Goal: Task Accomplishment & Management: Manage account settings

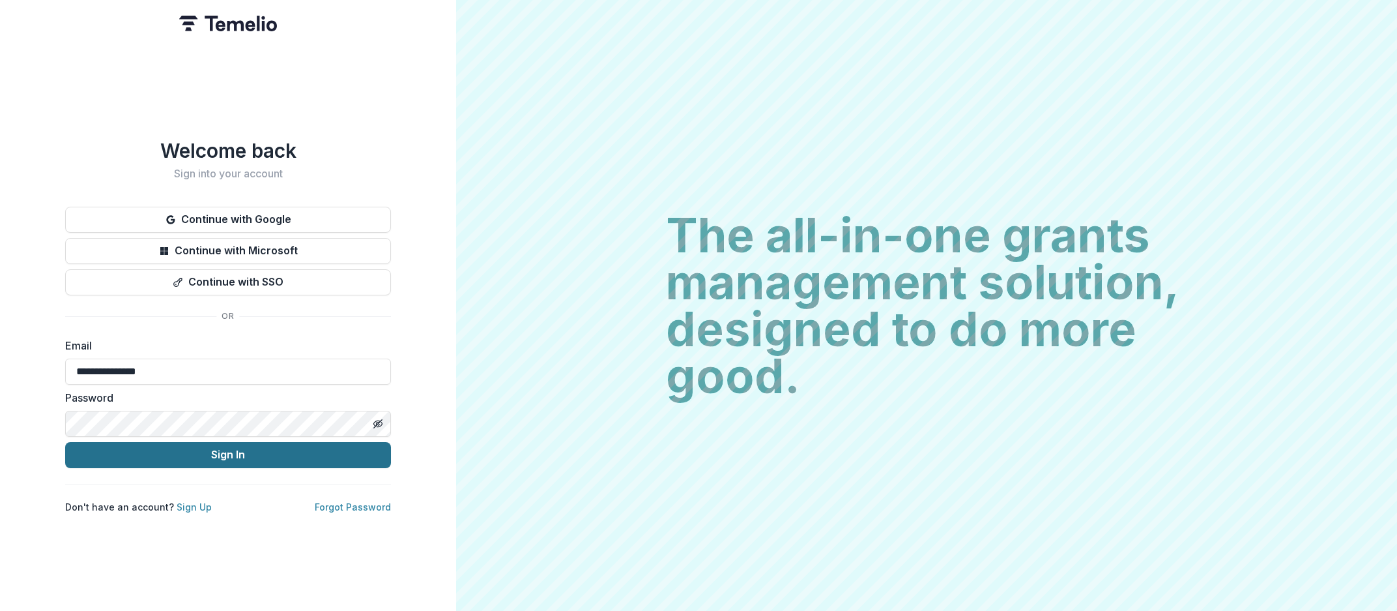
click at [230, 448] on button "Sign In" at bounding box center [228, 455] width 326 height 26
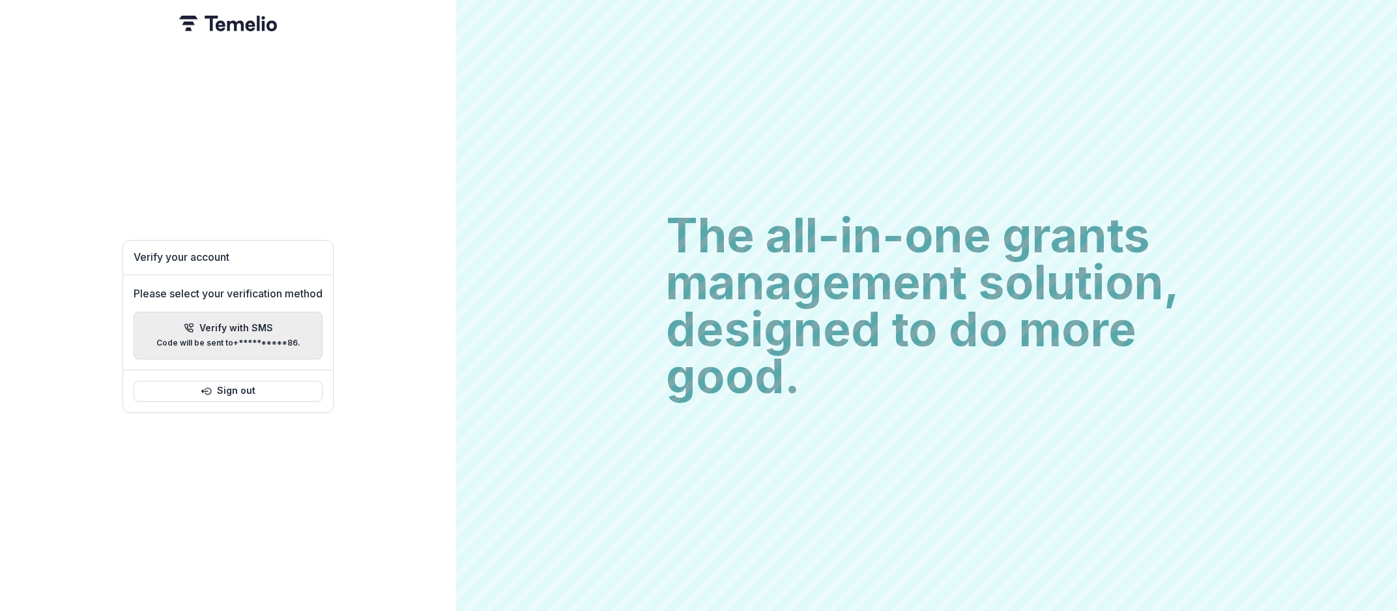
click at [261, 338] on p "**********" at bounding box center [228, 342] width 144 height 9
type input "*"
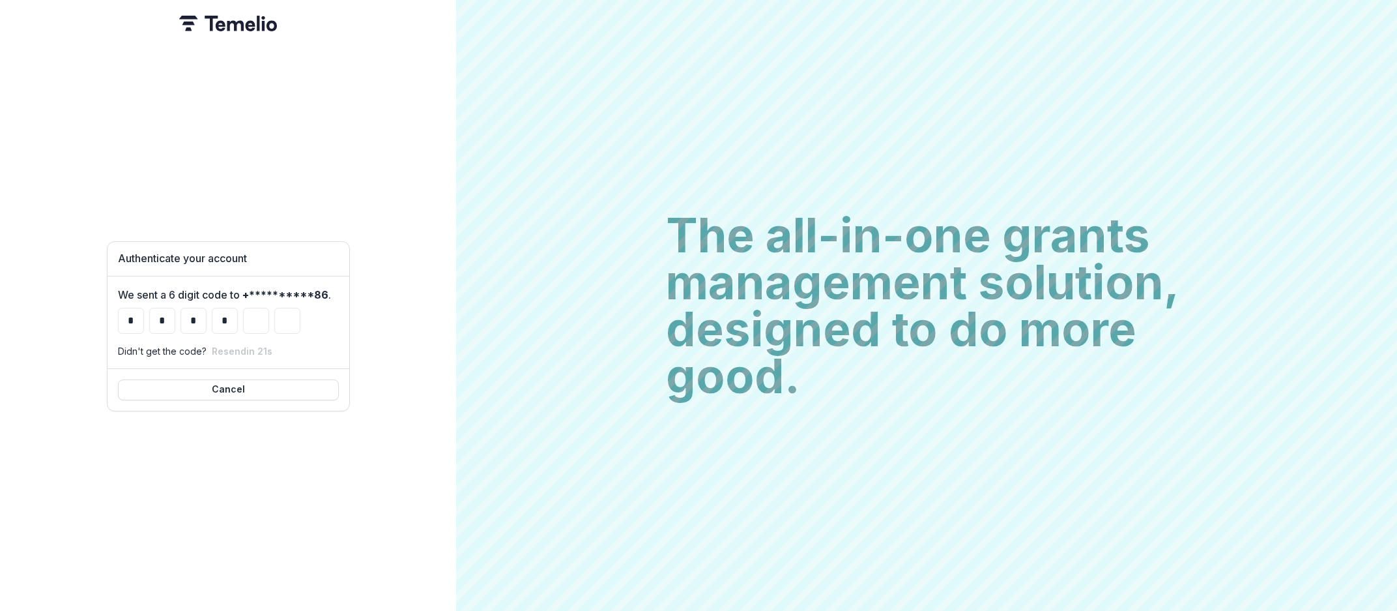
type input "*"
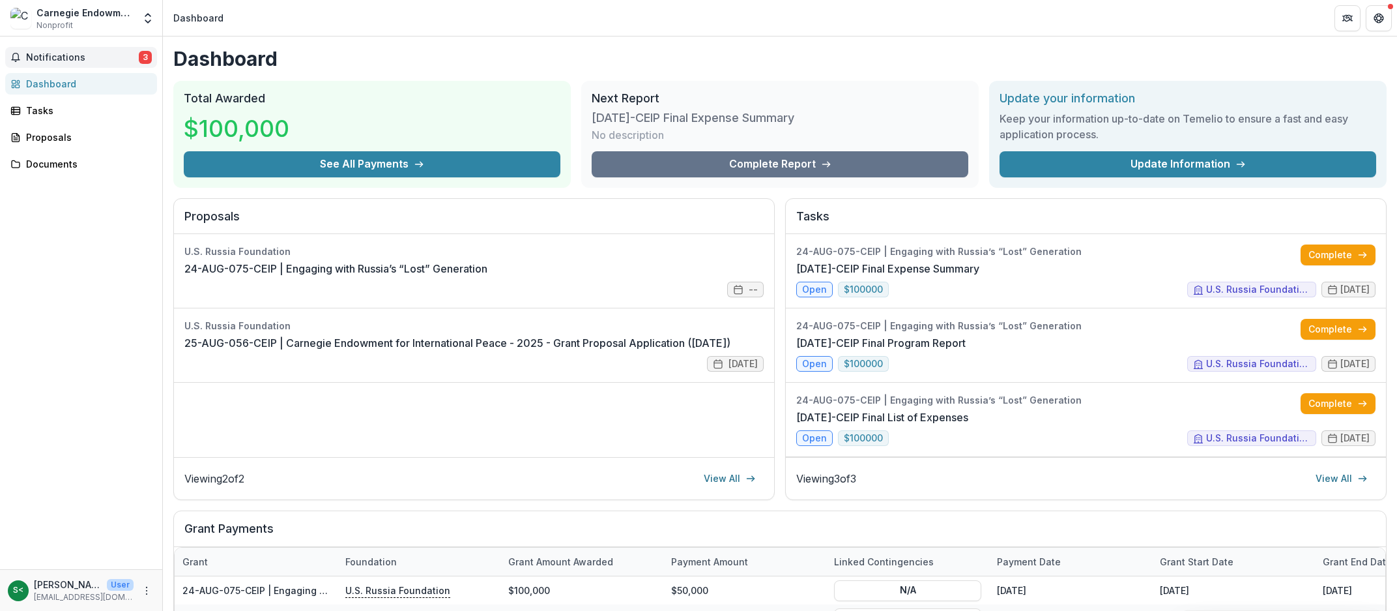
click at [81, 50] on button "Notifications 3" at bounding box center [81, 57] width 152 height 21
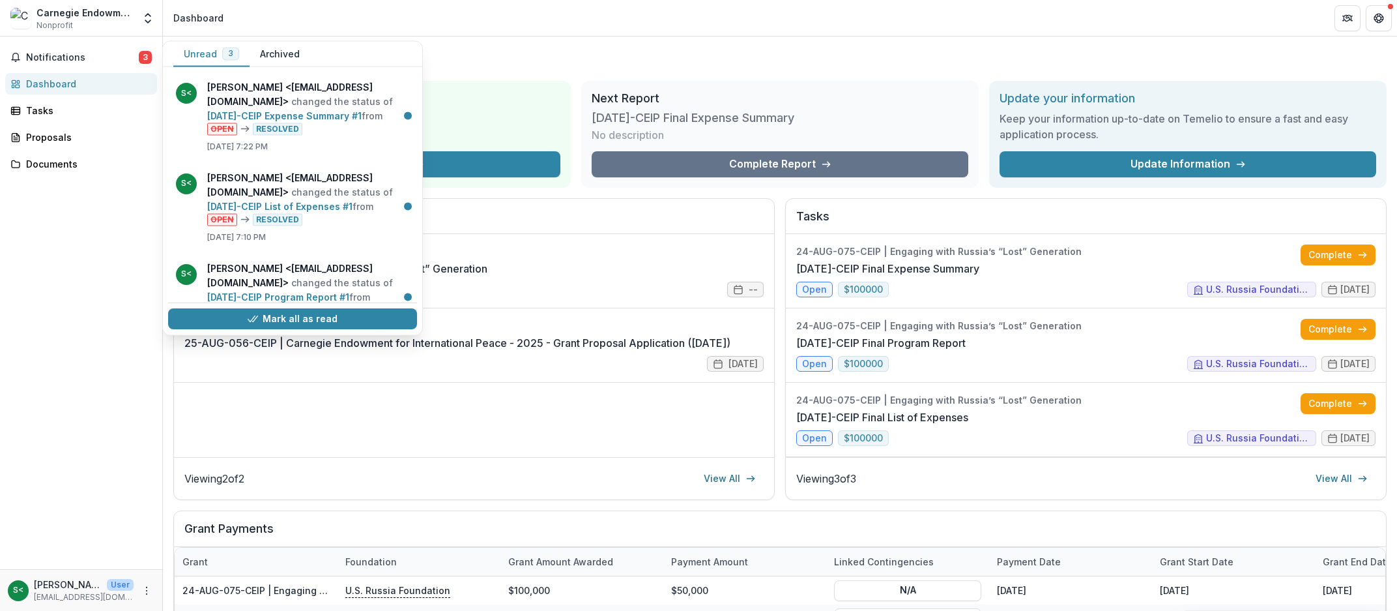
click at [76, 367] on div "Notifications 3 Unread 3 Archived S< [PERSON_NAME] <[EMAIL_ADDRESS][DOMAIN_NAME…" at bounding box center [81, 302] width 162 height 532
